Goal: Task Accomplishment & Management: Use online tool/utility

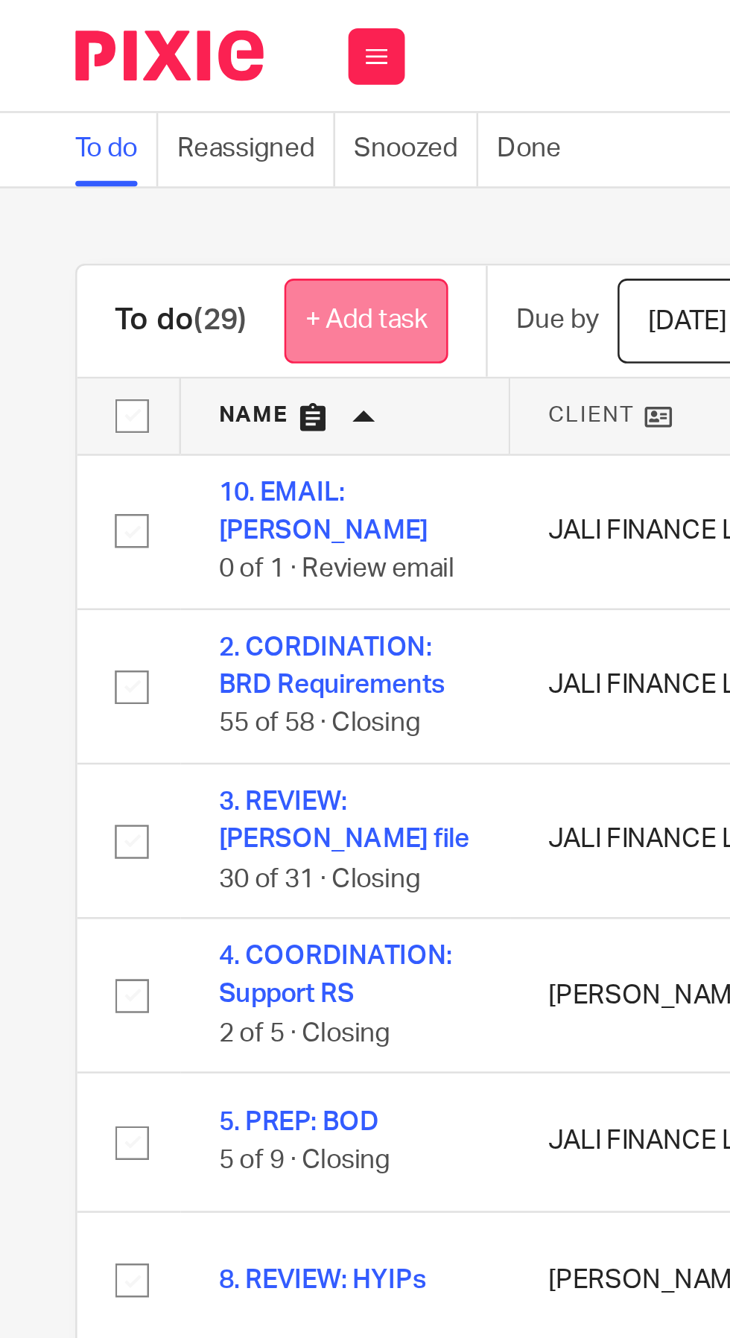
click at [136, 124] on link "+ Add task" at bounding box center [144, 127] width 65 height 34
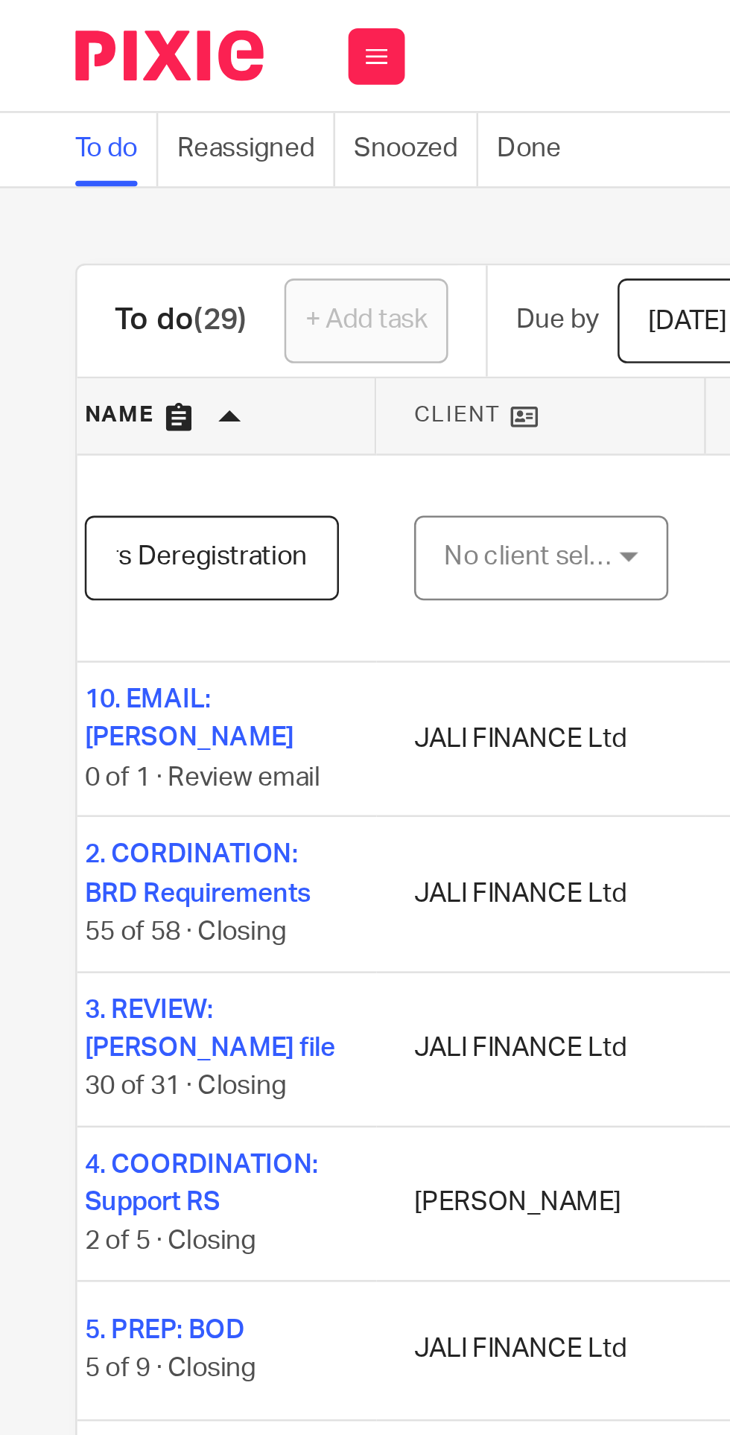
scroll to position [0, 73]
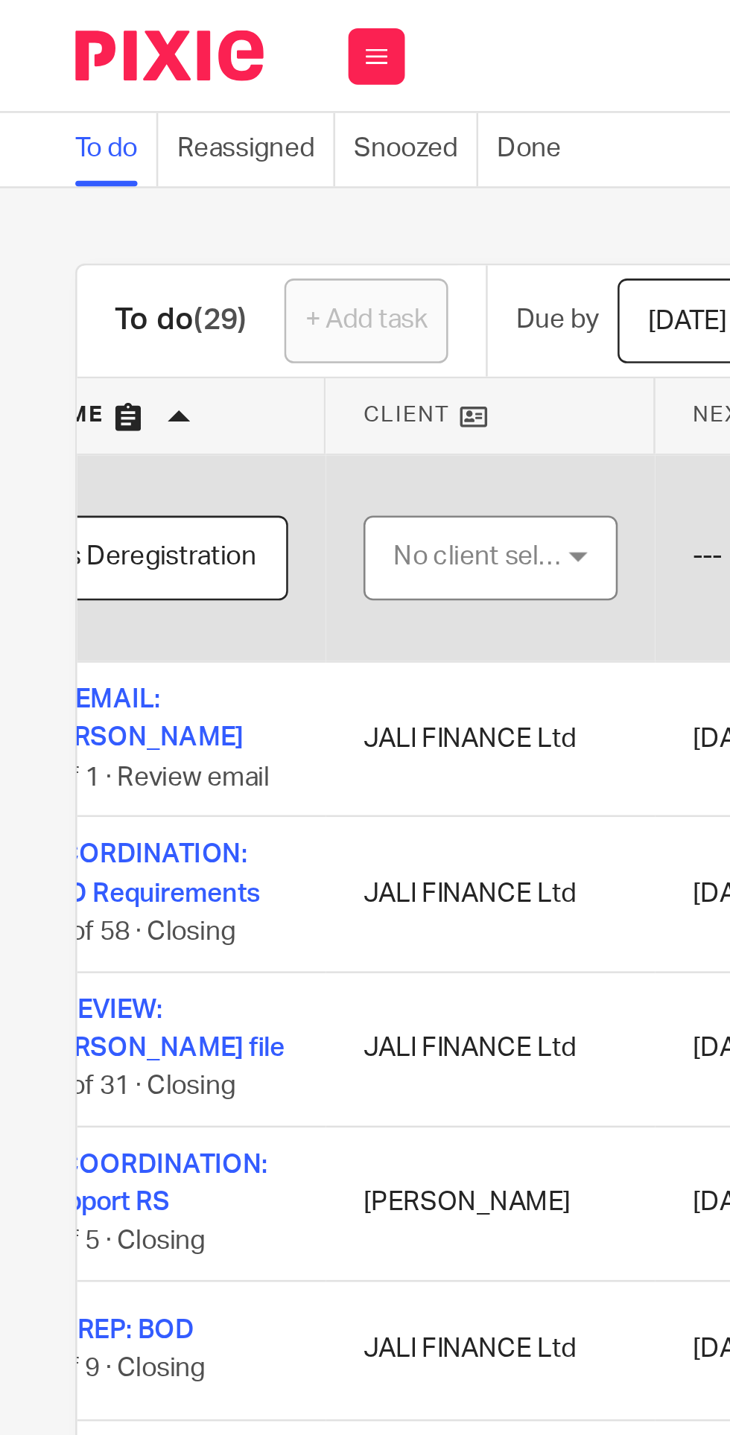
type input "COORDINATION: Cars Deregistration"
click at [204, 222] on div "No client selected" at bounding box center [191, 220] width 70 height 31
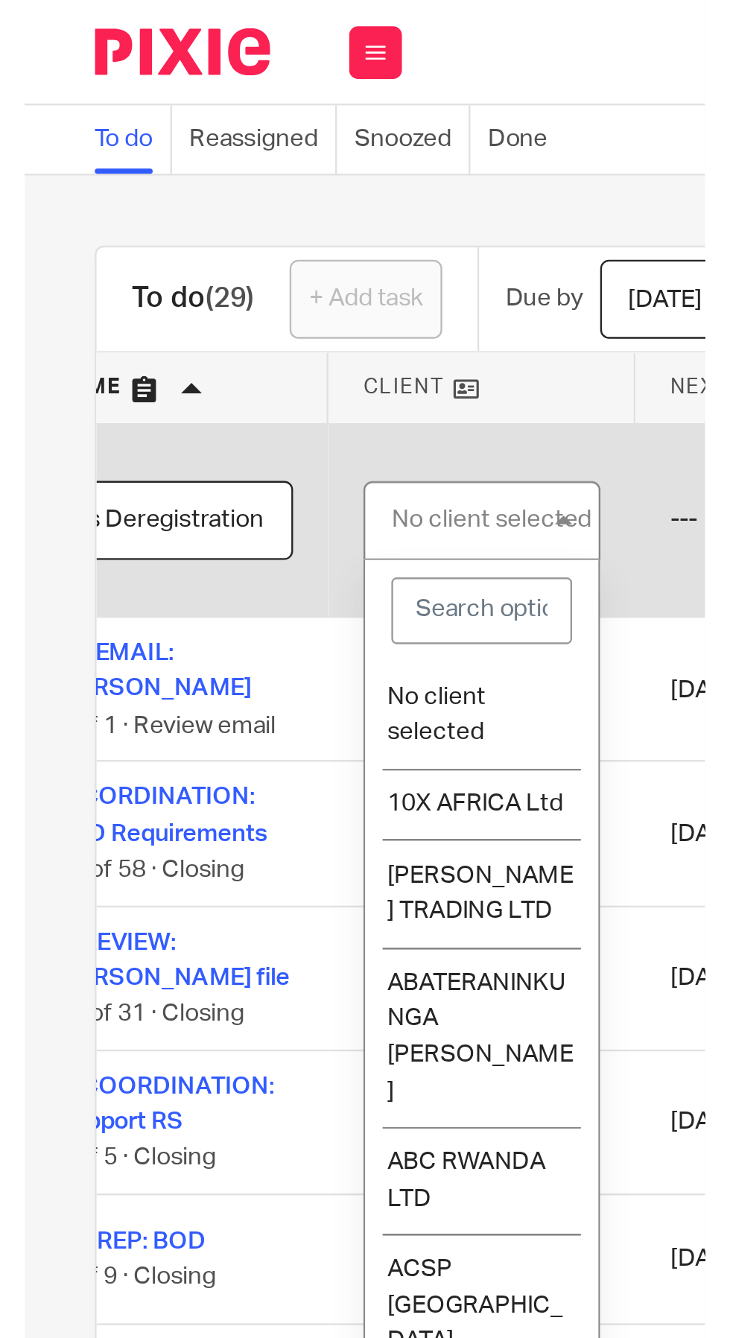
scroll to position [0, 0]
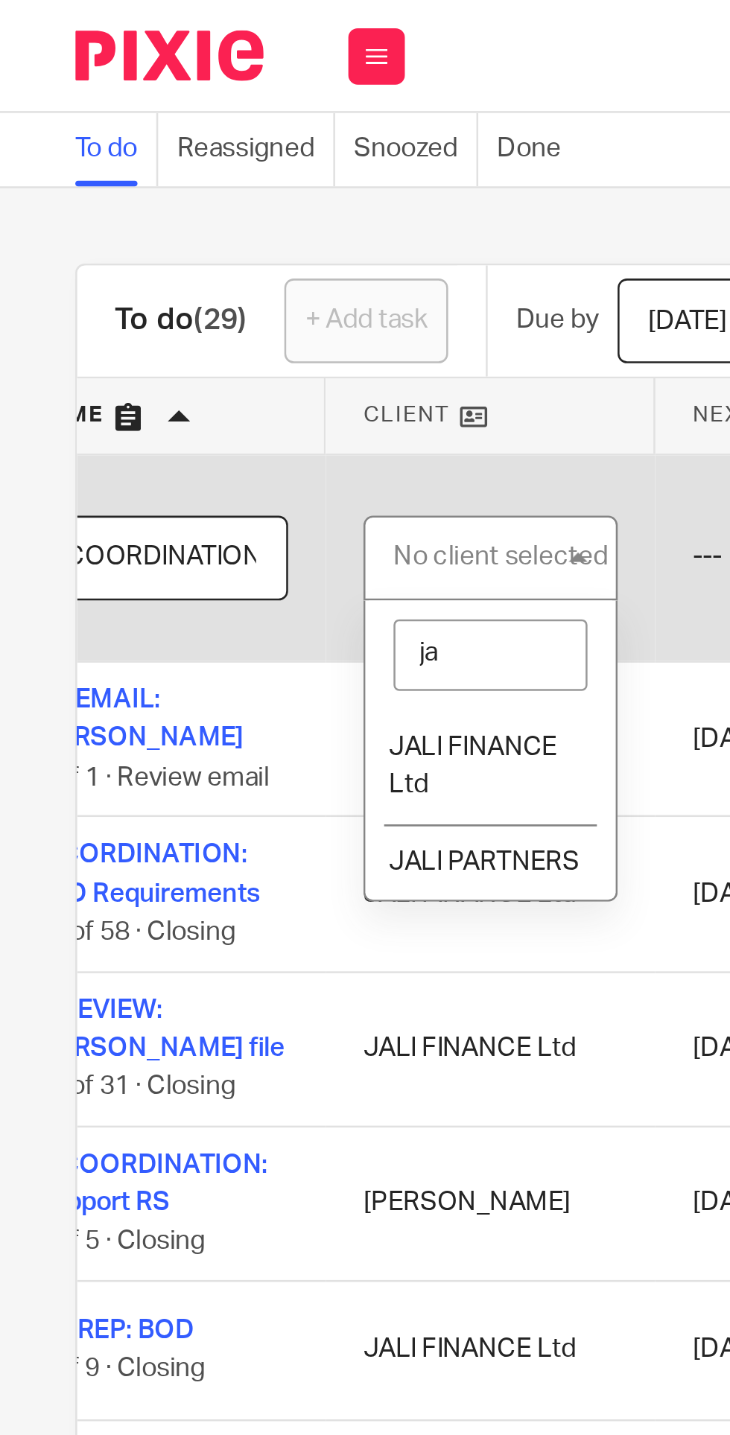
type input "j"
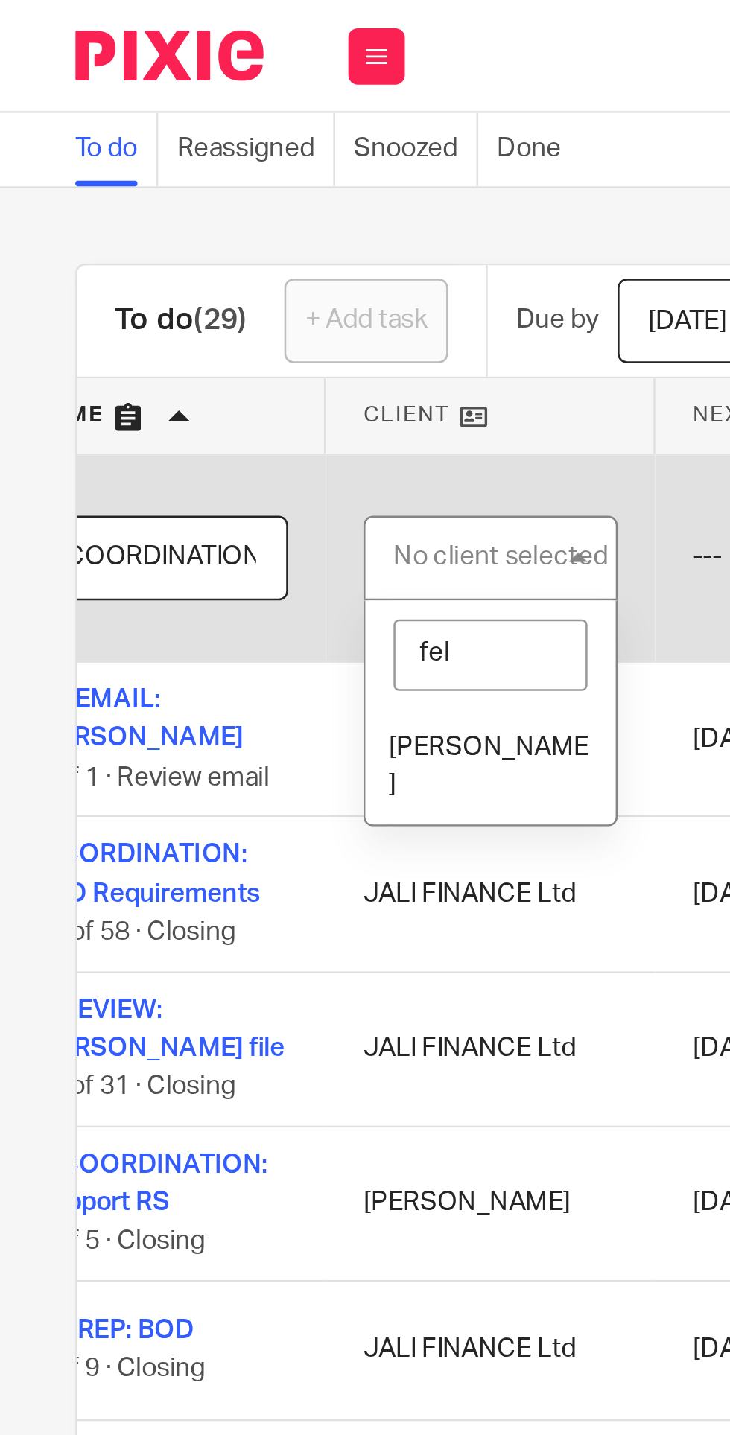
type input "feli"
type input "[PERSON_NAME]"
click at [200, 299] on li "[PERSON_NAME]" at bounding box center [194, 303] width 99 height 45
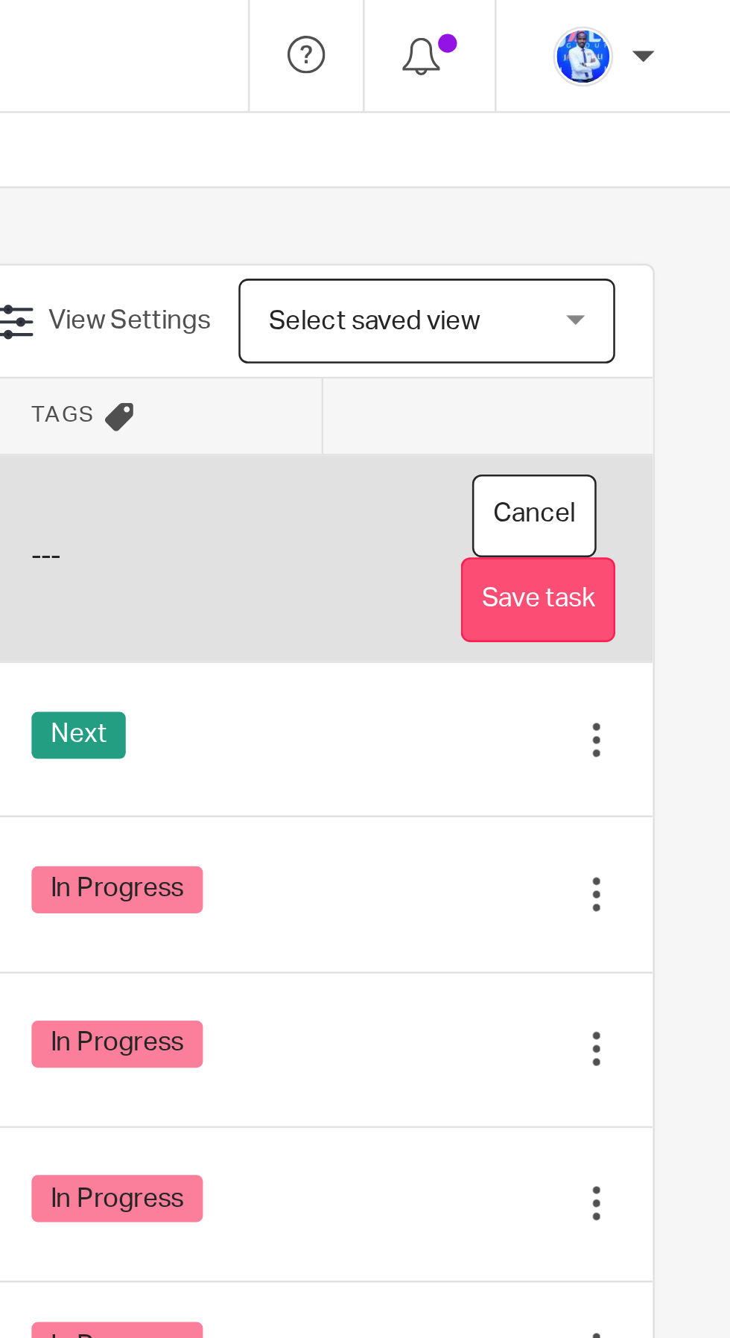
click at [666, 236] on button "Save task" at bounding box center [653, 237] width 61 height 34
